Goal: Use online tool/utility: Use online tool/utility

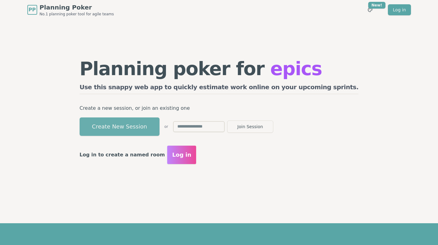
click at [157, 123] on button "Create New Session" at bounding box center [120, 127] width 80 height 18
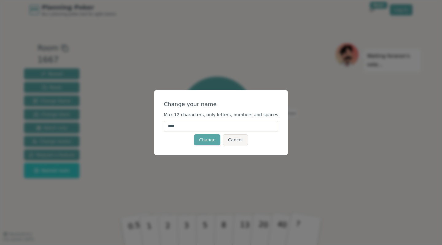
click at [190, 129] on input "****" at bounding box center [221, 126] width 115 height 11
click at [194, 135] on button "Change" at bounding box center [207, 140] width 26 height 11
click at [202, 126] on input "******" at bounding box center [221, 126] width 115 height 11
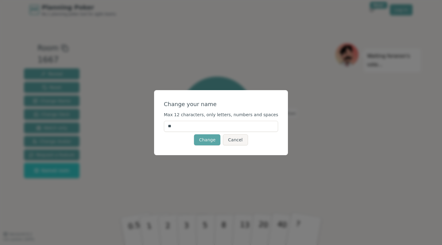
type input "*"
type input "**********"
click button "Change" at bounding box center [207, 140] width 26 height 11
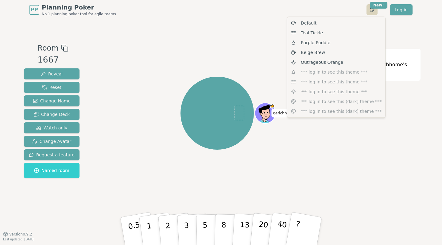
click at [372, 8] on html "PP Planning Poker No.1 planning poker tool for agile teams Toggle theme New! Lo…" at bounding box center [221, 122] width 442 height 245
click at [319, 22] on div "Default" at bounding box center [337, 23] width 96 height 10
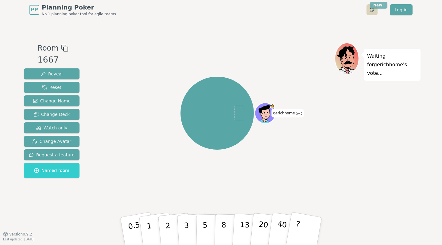
click at [382, 5] on html "PP Planning Poker No.1 planning poker tool for agile teams Toggle theme New! Lo…" at bounding box center [221, 122] width 442 height 245
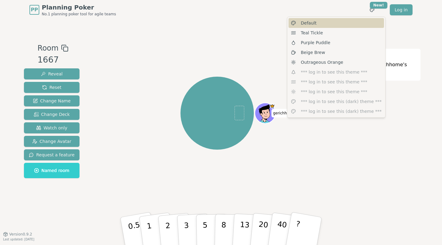
click at [304, 22] on span "Default" at bounding box center [309, 23] width 16 height 6
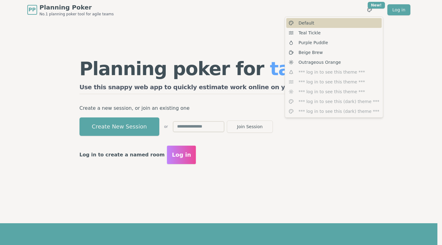
click at [308, 25] on span "Default" at bounding box center [307, 23] width 16 height 6
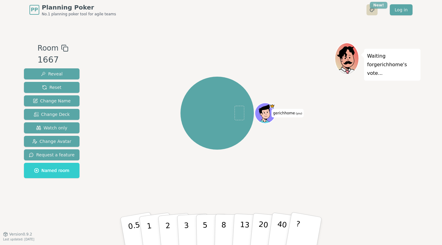
click at [379, 5] on html "PP Planning Poker No.1 planning poker tool for agile teams Toggle theme New! Lo…" at bounding box center [221, 122] width 442 height 245
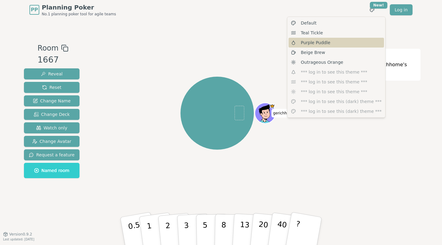
click at [300, 41] on div "Purple Puddle" at bounding box center [337, 43] width 96 height 10
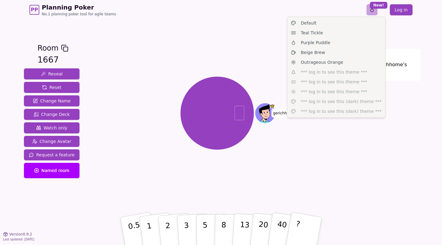
click at [375, 10] on html "PP Planning Poker No.1 planning poker tool for agile teams Toggle theme New! Lo…" at bounding box center [221, 122] width 442 height 245
click at [306, 34] on span "Teal Tickle" at bounding box center [312, 33] width 22 height 6
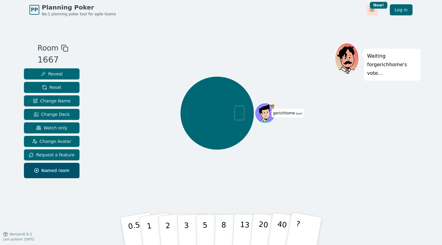
click at [376, 9] on html "PP Planning Poker No.1 planning poker tool for agile teams Toggle theme New! Lo…" at bounding box center [221, 122] width 442 height 245
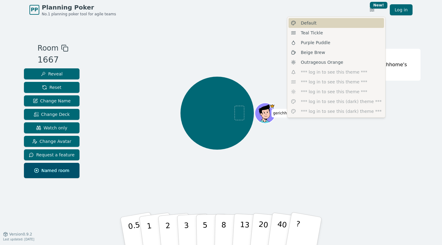
click at [316, 25] on div "Default" at bounding box center [337, 23] width 96 height 10
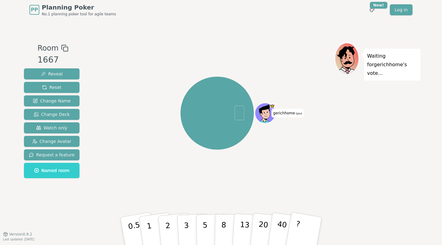
click at [205, 37] on div "Room 1667 Reveal Reset Change Name Change Deck Watch only Change Avatar Request…" at bounding box center [221, 127] width 399 height 215
click at [167, 224] on p "2" at bounding box center [169, 232] width 8 height 33
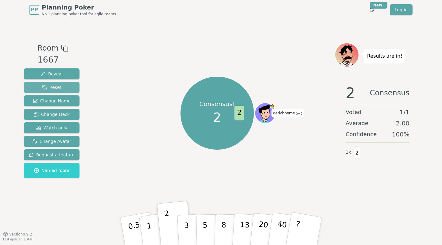
click at [52, 84] on button "Reset" at bounding box center [52, 87] width 56 height 11
